Goal: Complete application form

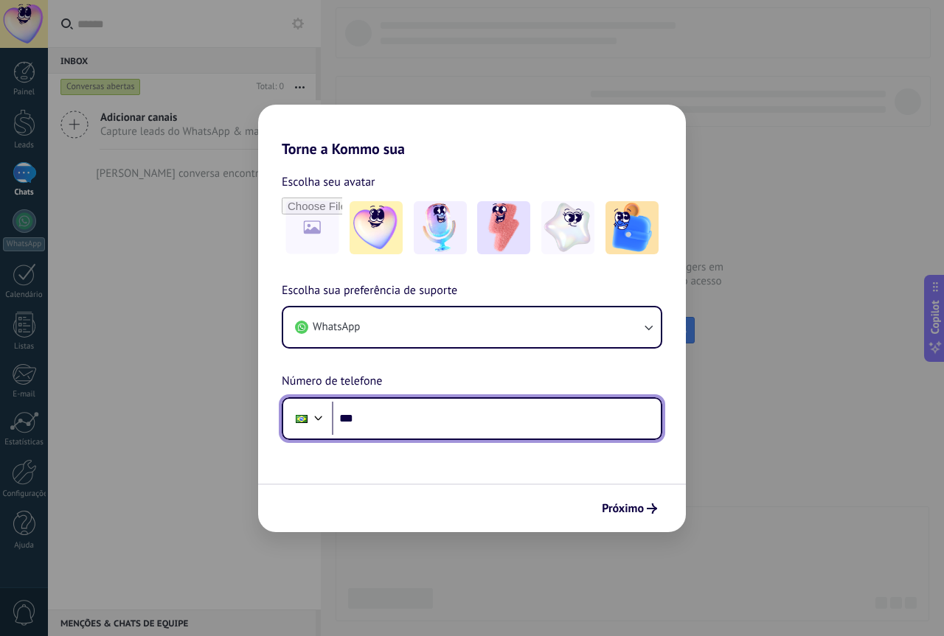
click at [383, 425] on input "***" at bounding box center [496, 419] width 329 height 34
type input "**********"
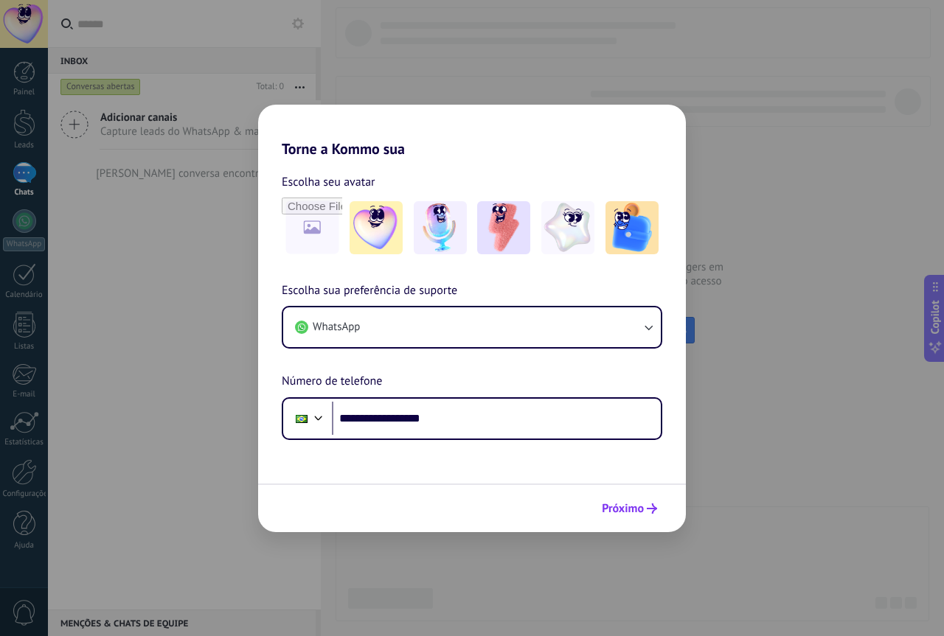
click at [651, 510] on icon "submit" at bounding box center [652, 509] width 10 height 10
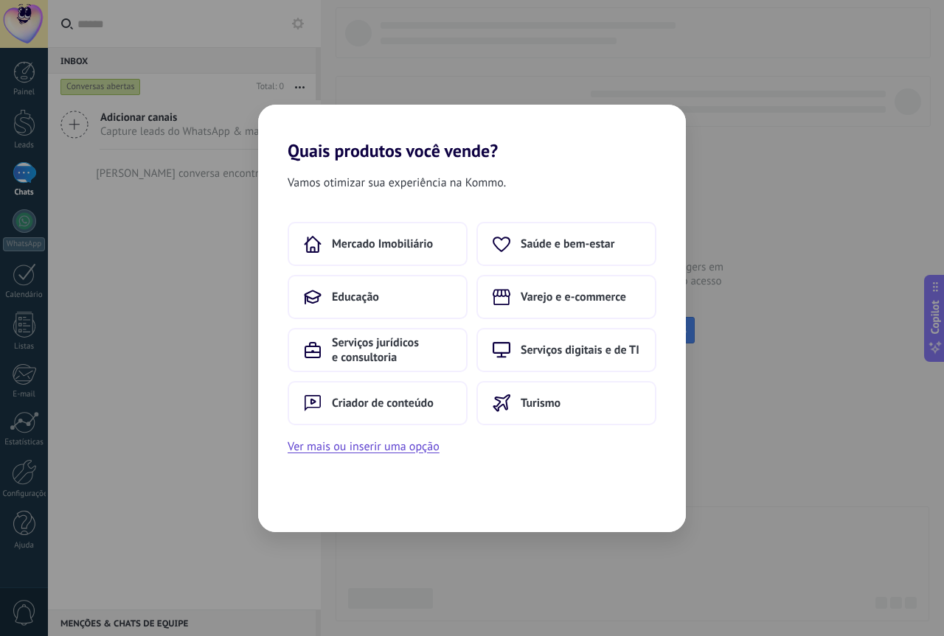
click at [849, 412] on div "Quais produtos você vende? Vamos otimizar sua experiência na Kommo. Mercado Imo…" at bounding box center [472, 318] width 944 height 636
click at [574, 303] on span "Varejo e e-commerce" at bounding box center [572, 297] width 105 height 15
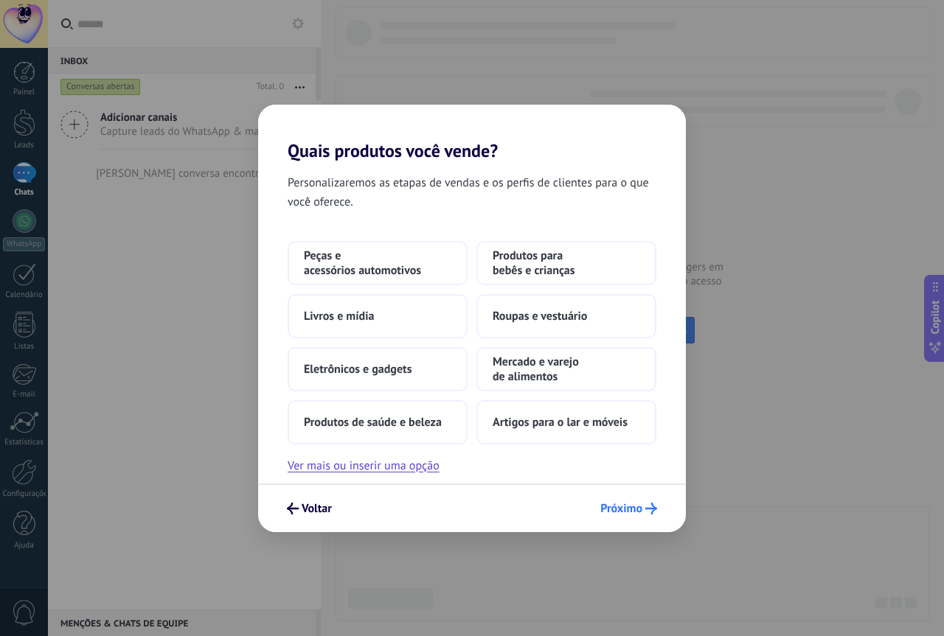
click at [627, 505] on span "Próximo" at bounding box center [621, 509] width 42 height 10
drag, startPoint x: 627, startPoint y: 518, endPoint x: 628, endPoint y: 507, distance: 10.3
click at [628, 518] on button "Próximo" at bounding box center [628, 508] width 70 height 25
click at [634, 504] on span "Próximo" at bounding box center [621, 509] width 42 height 10
click at [632, 505] on span "Próximo" at bounding box center [621, 509] width 42 height 10
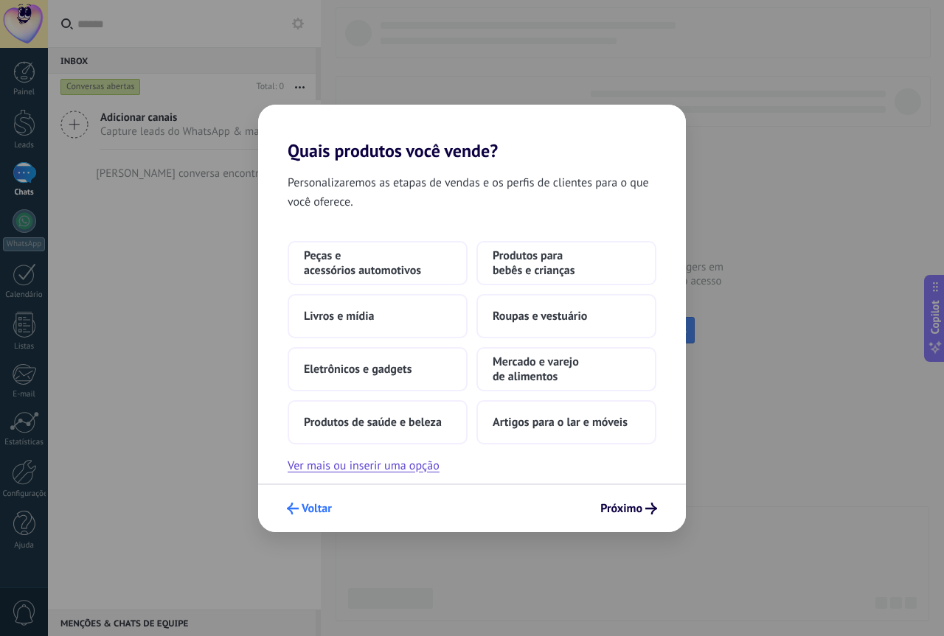
click at [324, 510] on span "Voltar" at bounding box center [317, 509] width 30 height 10
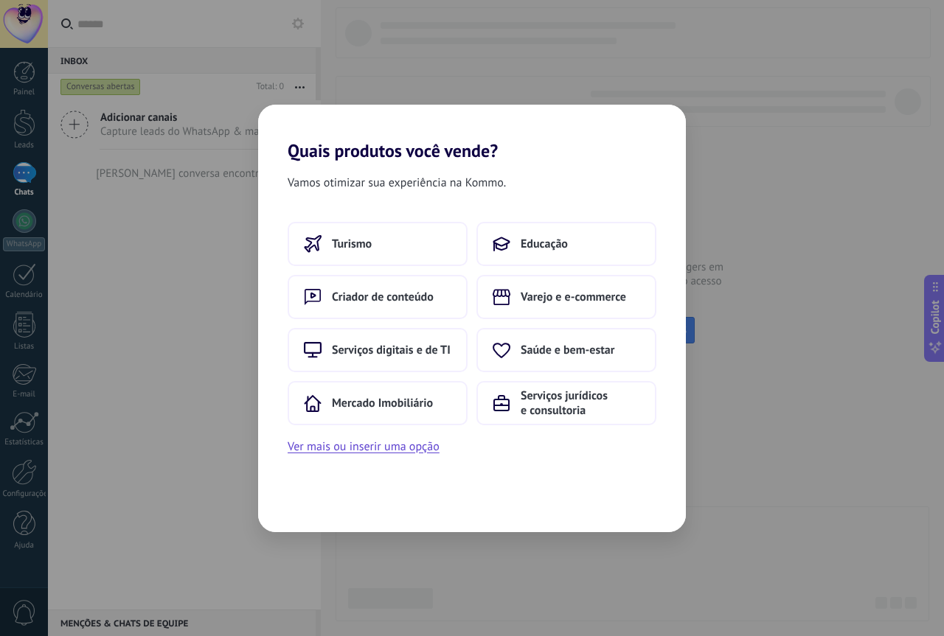
drag, startPoint x: 924, startPoint y: 119, endPoint x: 389, endPoint y: 121, distance: 535.2
click at [901, 125] on div "Quais produtos você vende? Vamos otimizar sua experiência na Kommo. Turismo Edu…" at bounding box center [472, 318] width 944 height 636
click at [787, 337] on div "Quais produtos você vende? Vamos otimizar sua experiência na Kommo. Turismo Edu…" at bounding box center [472, 318] width 944 height 636
click at [788, 335] on div "Quais produtos você vende? Vamos otimizar sua experiência na Kommo. Turismo Edu…" at bounding box center [472, 318] width 944 height 636
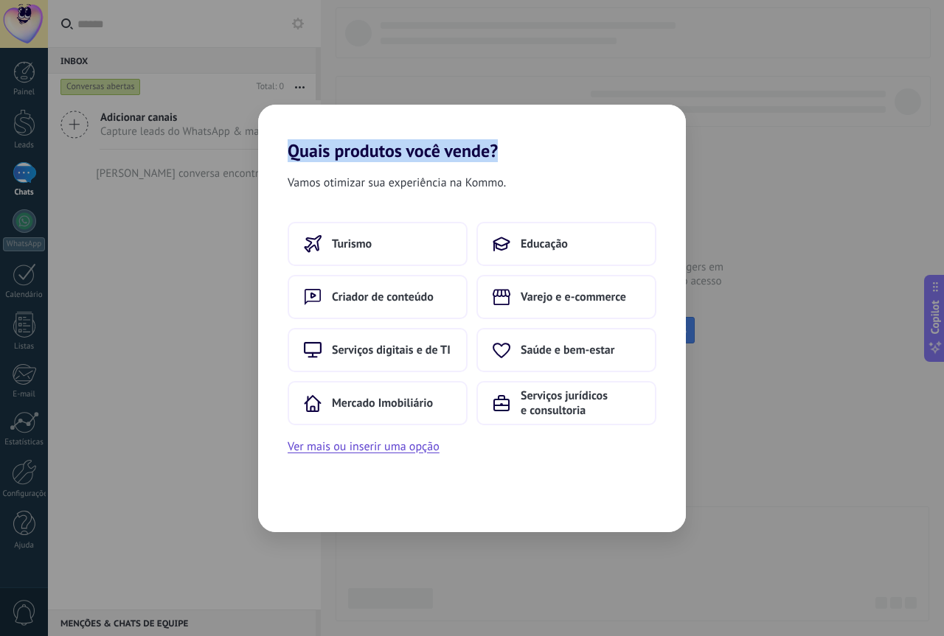
click at [788, 335] on div "Quais produtos você vende? Vamos otimizar sua experiência na Kommo. Turismo Edu…" at bounding box center [472, 318] width 944 height 636
click at [416, 358] on button "Serviços digitais e de TI" at bounding box center [378, 350] width 180 height 44
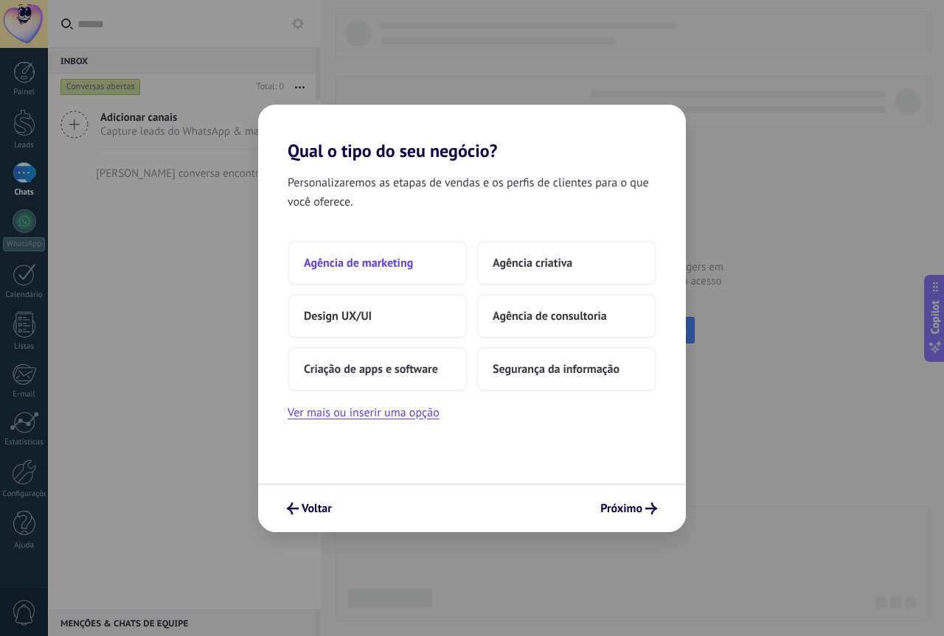
click at [372, 271] on button "Agência de marketing" at bounding box center [378, 263] width 180 height 44
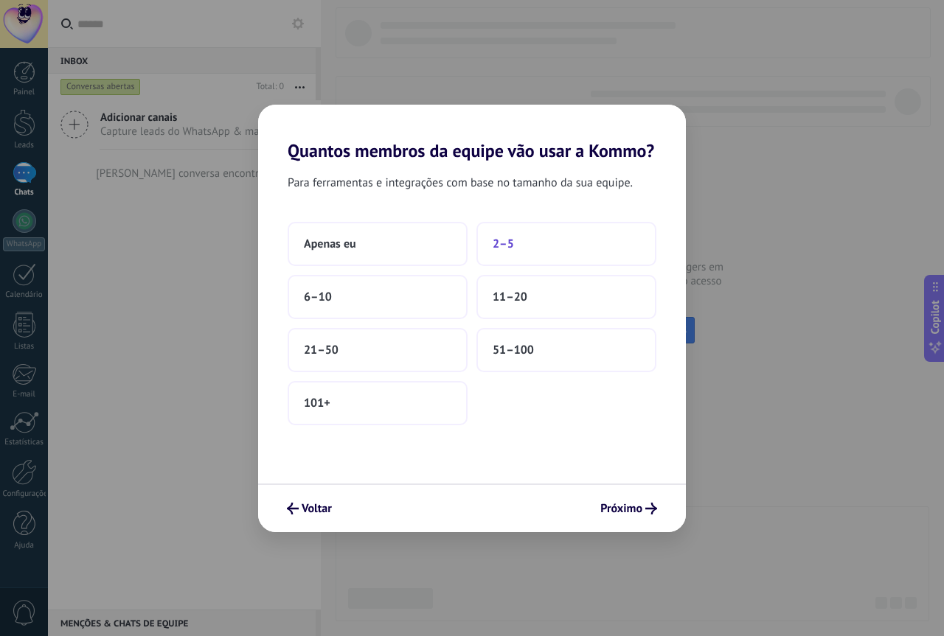
click at [590, 253] on button "2–5" at bounding box center [566, 244] width 180 height 44
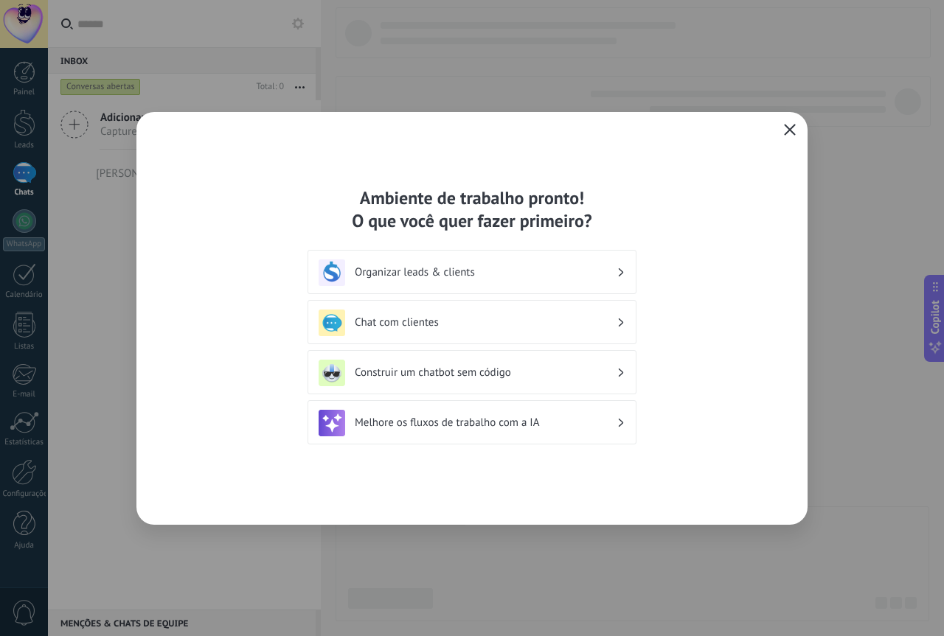
click at [790, 126] on icon "button" at bounding box center [790, 130] width 12 height 12
